Goal: Complete application form: Complete application form

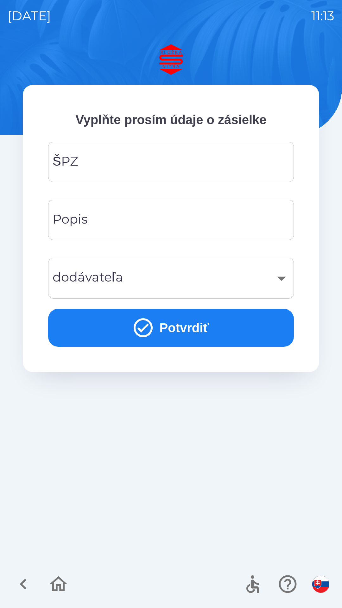
click at [188, 163] on input "ŠPZ" at bounding box center [171, 162] width 231 height 25
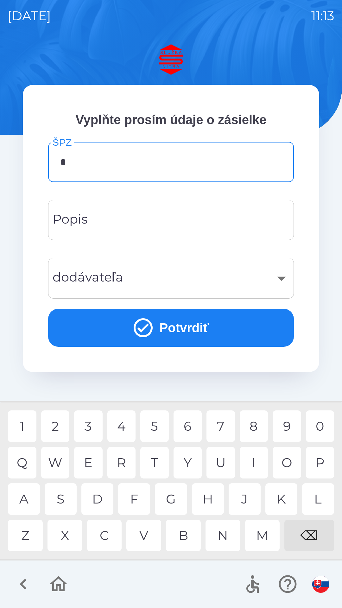
click at [25, 502] on div "A" at bounding box center [24, 499] width 32 height 32
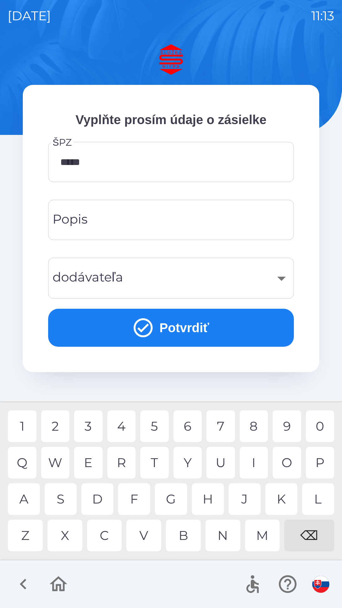
click at [313, 426] on div "0" at bounding box center [320, 427] width 29 height 32
type input "*******"
click at [180, 220] on input "Popis" at bounding box center [171, 220] width 231 height 25
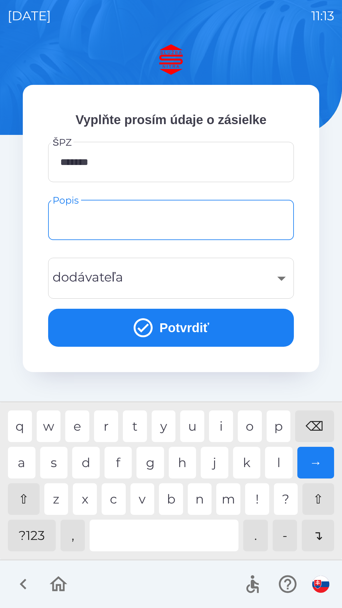
click at [278, 272] on div "​" at bounding box center [171, 278] width 231 height 26
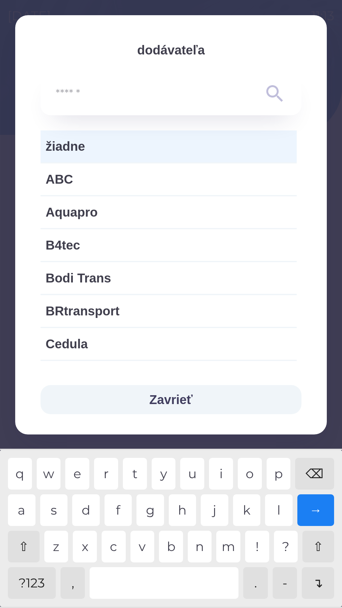
click at [216, 215] on span "Aquapro" at bounding box center [169, 212] width 246 height 19
type input "***"
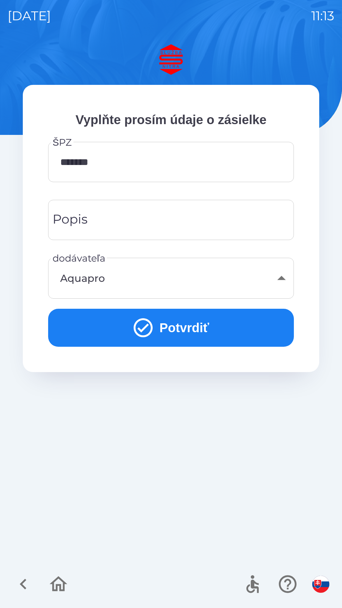
click at [142, 225] on input "Popis" at bounding box center [171, 220] width 231 height 25
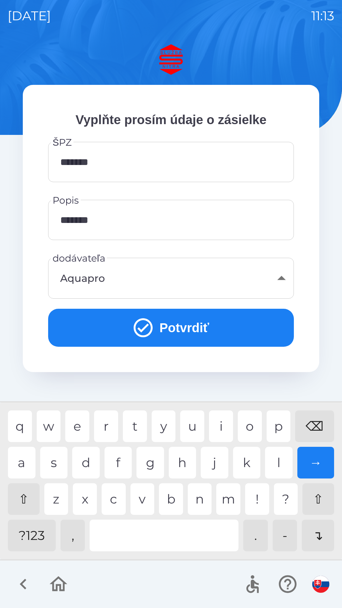
click at [142, 500] on div "v" at bounding box center [143, 499] width 24 height 32
click at [82, 463] on div "d" at bounding box center [86, 463] width 28 height 32
type input "**********"
click at [186, 326] on button "Potvrdiť" at bounding box center [171, 328] width 246 height 38
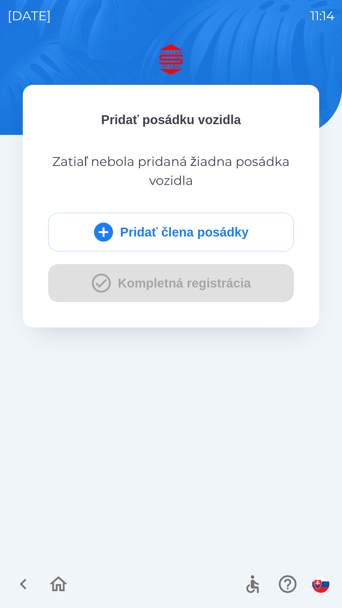
click at [149, 285] on div "Pridať člena posádky Kompletná registrácia" at bounding box center [171, 257] width 246 height 89
click at [178, 129] on p "Pridať posádku vozidla" at bounding box center [171, 119] width 246 height 19
click at [176, 50] on img at bounding box center [171, 59] width 297 height 30
click at [186, 225] on button "Pridať člena posádky" at bounding box center [171, 232] width 246 height 39
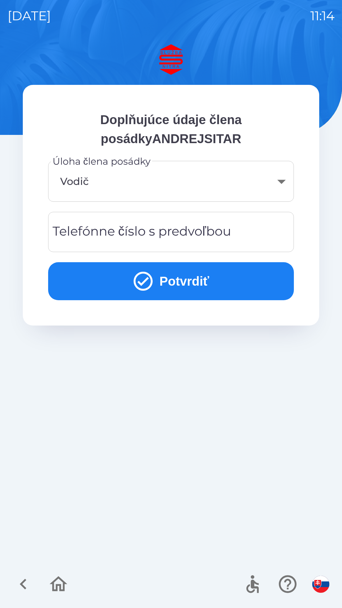
click at [172, 285] on button "Potvrdiť" at bounding box center [171, 281] width 246 height 38
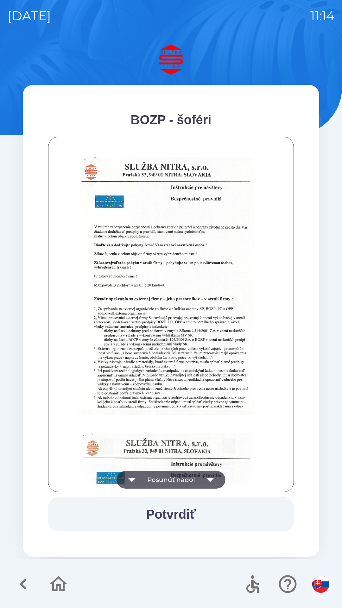
click at [221, 476] on button "Posunúť nadol" at bounding box center [171, 480] width 109 height 18
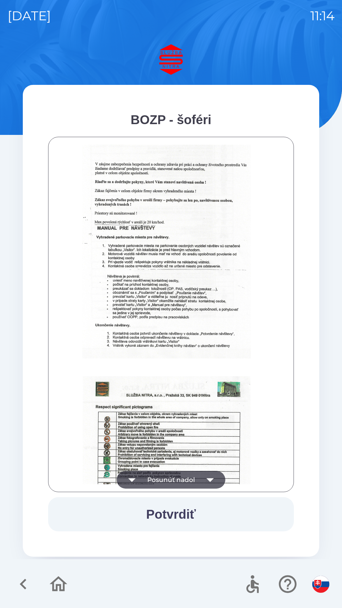
click at [214, 482] on icon "button" at bounding box center [210, 480] width 18 height 18
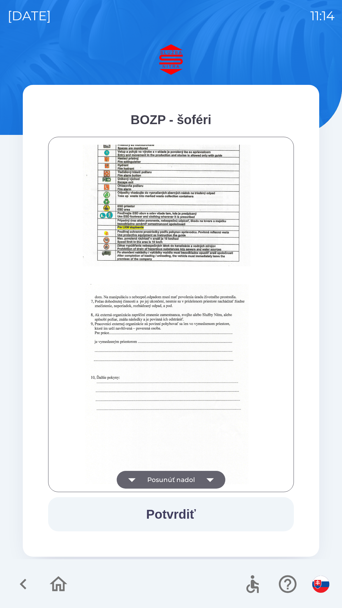
click at [212, 484] on icon "button" at bounding box center [210, 480] width 18 height 18
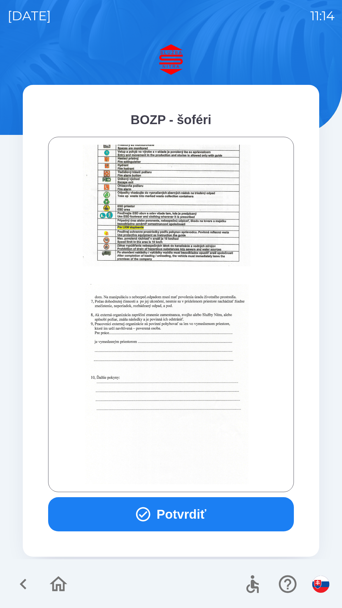
scroll to position [710, 0]
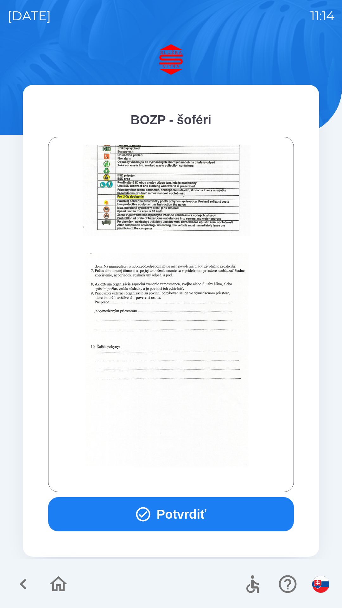
click at [211, 482] on div at bounding box center [171, 315] width 230 height 340
click at [209, 475] on div at bounding box center [171, 315] width 230 height 340
click at [175, 506] on button "Potvrdiť" at bounding box center [171, 514] width 246 height 34
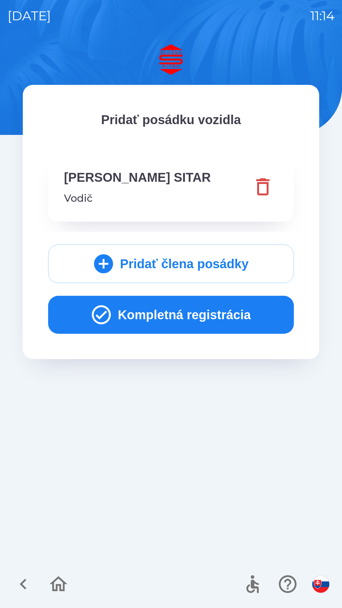
click at [166, 314] on button "Kompletná registrácia" at bounding box center [171, 315] width 246 height 38
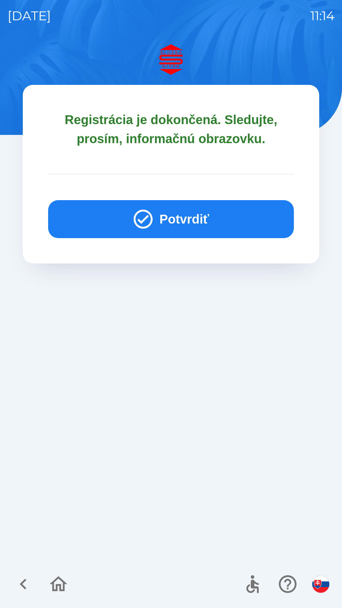
click at [175, 223] on button "Potvrdiť" at bounding box center [171, 219] width 246 height 38
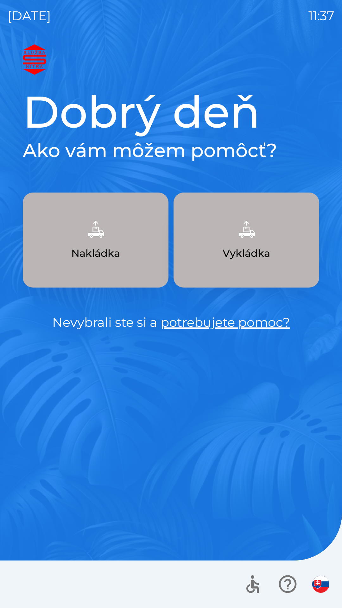
click at [100, 232] on img "button" at bounding box center [96, 229] width 28 height 28
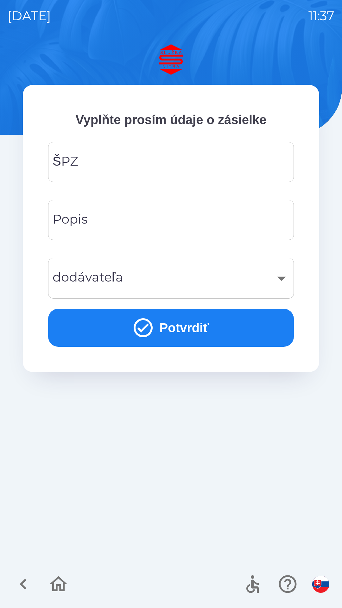
click at [136, 156] on input "ŠPZ" at bounding box center [171, 162] width 231 height 25
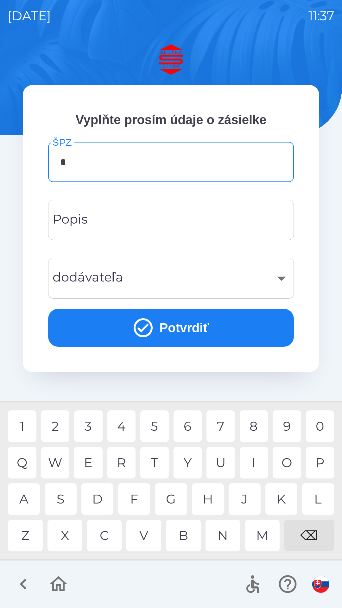
click at [323, 494] on div "L" at bounding box center [318, 499] width 32 height 32
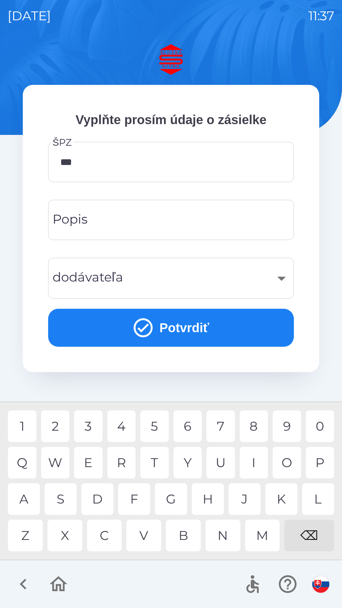
click at [288, 425] on div "9" at bounding box center [287, 427] width 29 height 32
click at [25, 426] on div "1" at bounding box center [22, 427] width 29 height 32
click at [257, 425] on div "8" at bounding box center [254, 427] width 29 height 32
type input "*******"
click at [184, 325] on button "Potvrdiť" at bounding box center [171, 328] width 246 height 38
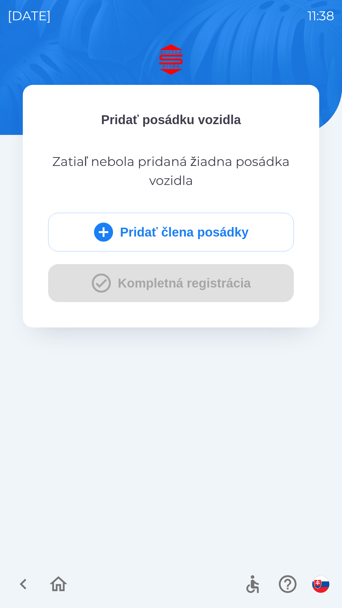
click at [147, 228] on button "Pridať člena posádky" at bounding box center [171, 232] width 246 height 39
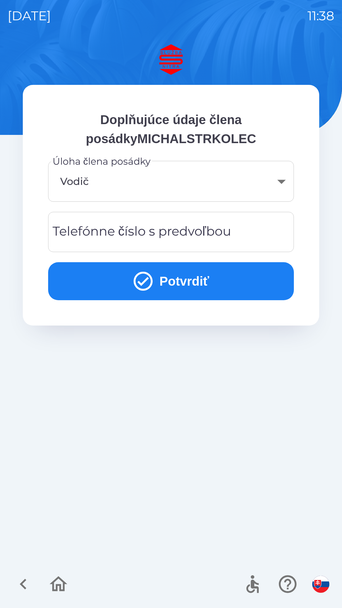
click at [155, 232] on div "Telefónne číslo s predvoľbou Telefónne číslo s predvoľbou" at bounding box center [171, 232] width 246 height 40
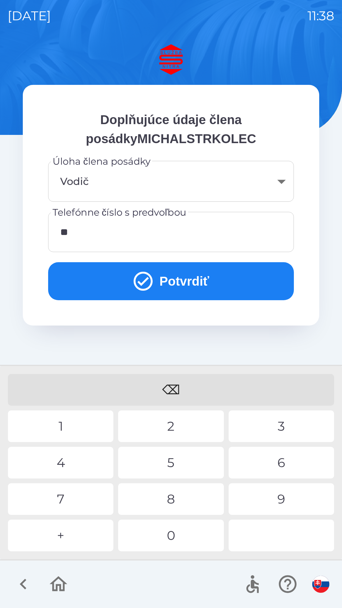
click at [279, 489] on div "9" at bounding box center [281, 499] width 105 height 32
click at [78, 461] on div "4" at bounding box center [60, 463] width 105 height 32
click at [75, 422] on div "1" at bounding box center [60, 427] width 105 height 32
click at [168, 411] on div "2" at bounding box center [170, 427] width 105 height 32
click at [176, 280] on button "Potvrdiť" at bounding box center [171, 281] width 246 height 38
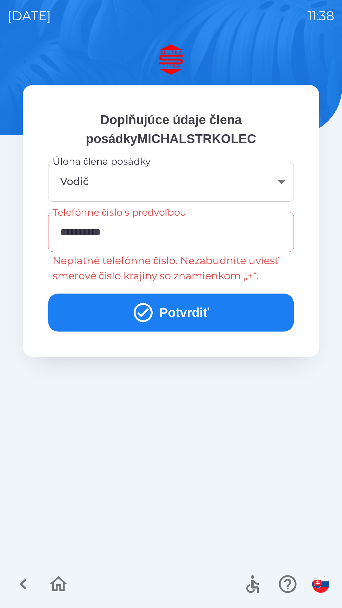
click at [66, 232] on input "**********" at bounding box center [171, 232] width 231 height 25
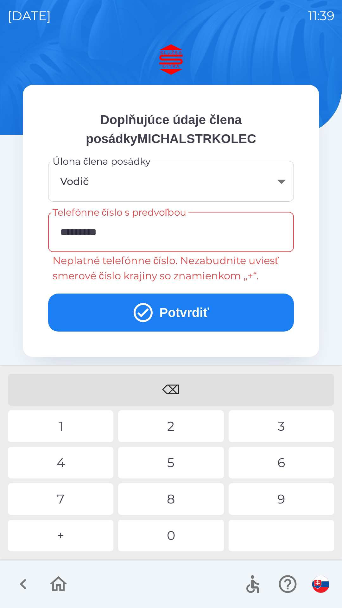
click at [176, 390] on div "⌫" at bounding box center [171, 390] width 326 height 32
click at [120, 231] on input "*********" at bounding box center [171, 232] width 231 height 25
click at [174, 380] on div "⌫" at bounding box center [171, 390] width 326 height 32
click at [173, 382] on div "⌫" at bounding box center [171, 390] width 326 height 32
click at [172, 384] on div "⌫" at bounding box center [171, 390] width 326 height 32
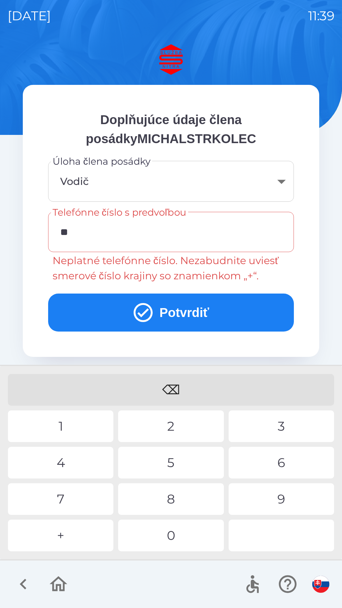
type input "*"
click at [67, 532] on div "+" at bounding box center [60, 536] width 105 height 32
click at [80, 463] on div "4" at bounding box center [60, 463] width 105 height 32
click at [175, 386] on div "⌫" at bounding box center [171, 390] width 326 height 32
click at [279, 494] on div "9" at bounding box center [281, 499] width 105 height 32
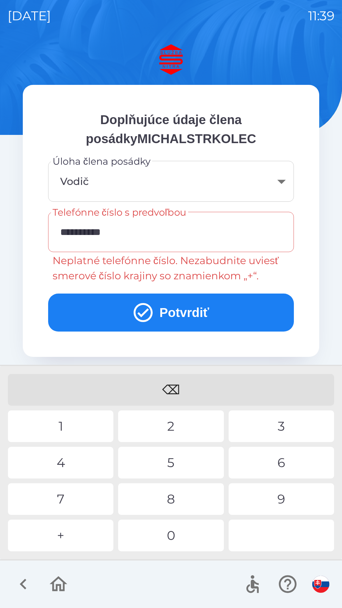
click at [85, 457] on div "4" at bounding box center [60, 463] width 105 height 32
click at [76, 427] on div "1" at bounding box center [60, 427] width 105 height 32
type input "**********"
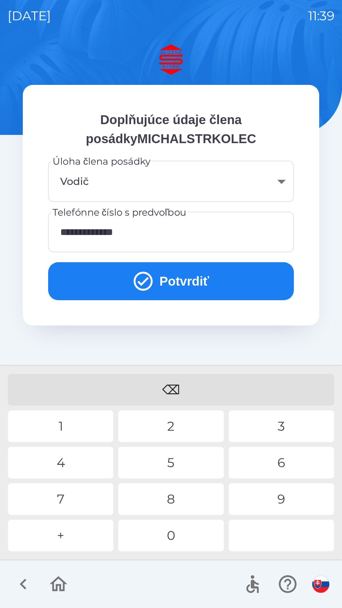
click at [174, 419] on div "2" at bounding box center [170, 427] width 105 height 32
click at [186, 280] on button "Potvrdiť" at bounding box center [171, 281] width 246 height 38
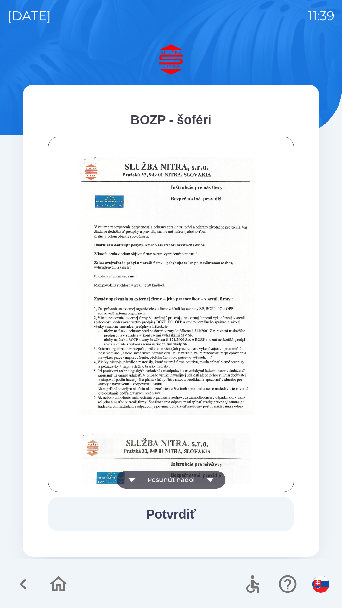
click at [175, 510] on button "Potvrdiť" at bounding box center [171, 514] width 246 height 34
click at [166, 514] on button "Potvrdiť" at bounding box center [171, 514] width 246 height 34
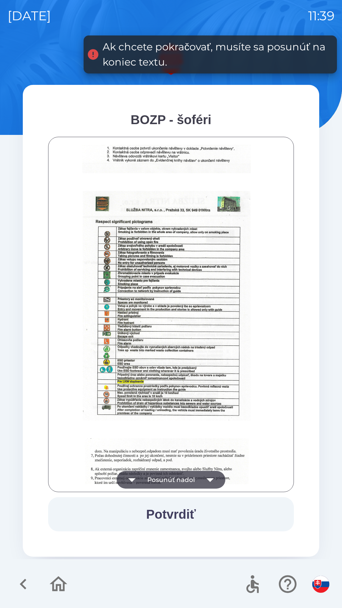
scroll to position [710, 0]
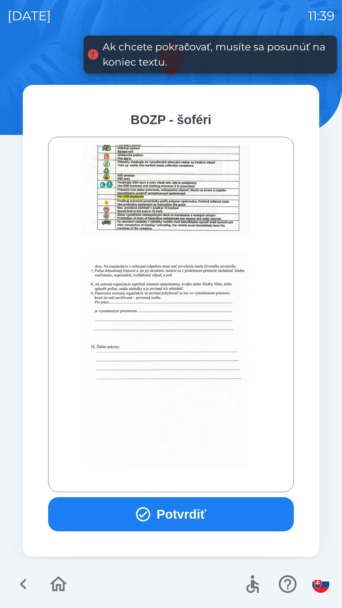
click at [161, 519] on button "Potvrdiť" at bounding box center [171, 514] width 246 height 34
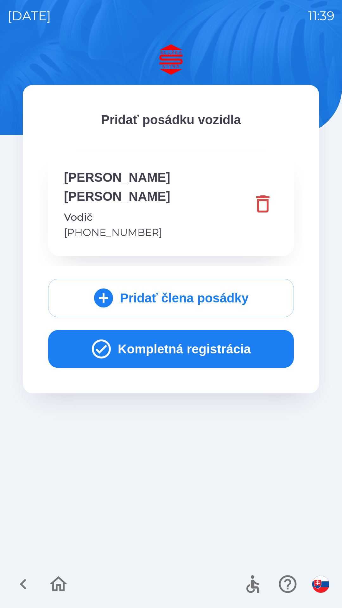
click at [160, 332] on button "Kompletná registrácia" at bounding box center [171, 349] width 246 height 38
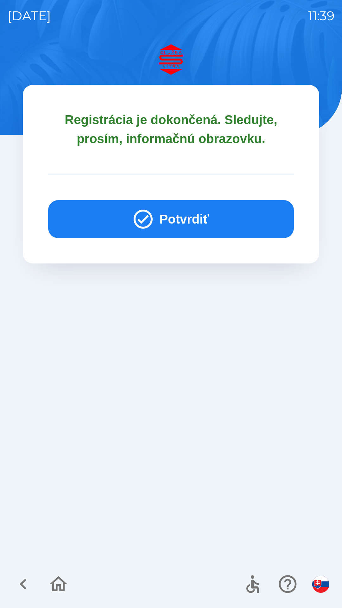
click at [190, 217] on button "Potvrdiť" at bounding box center [171, 219] width 246 height 38
